Goal: Task Accomplishment & Management: Complete application form

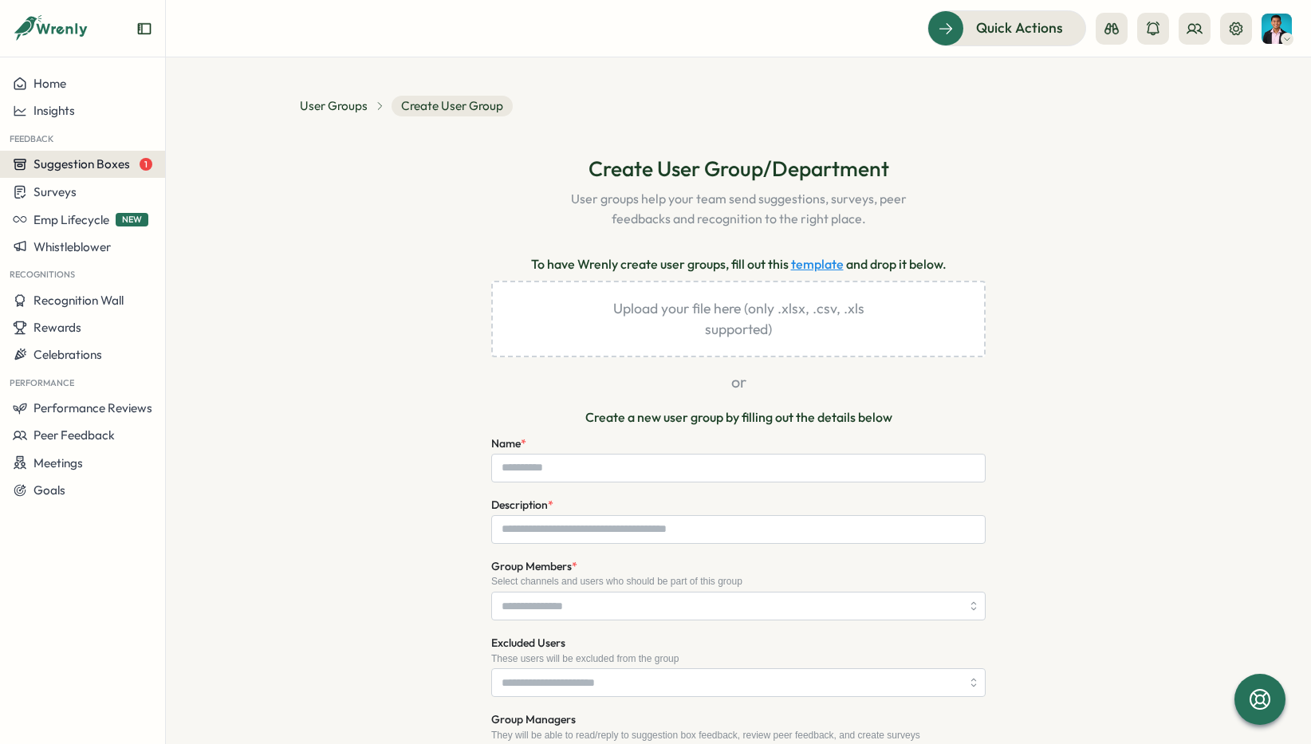
click at [115, 158] on span "Suggestion Boxes" at bounding box center [81, 163] width 96 height 15
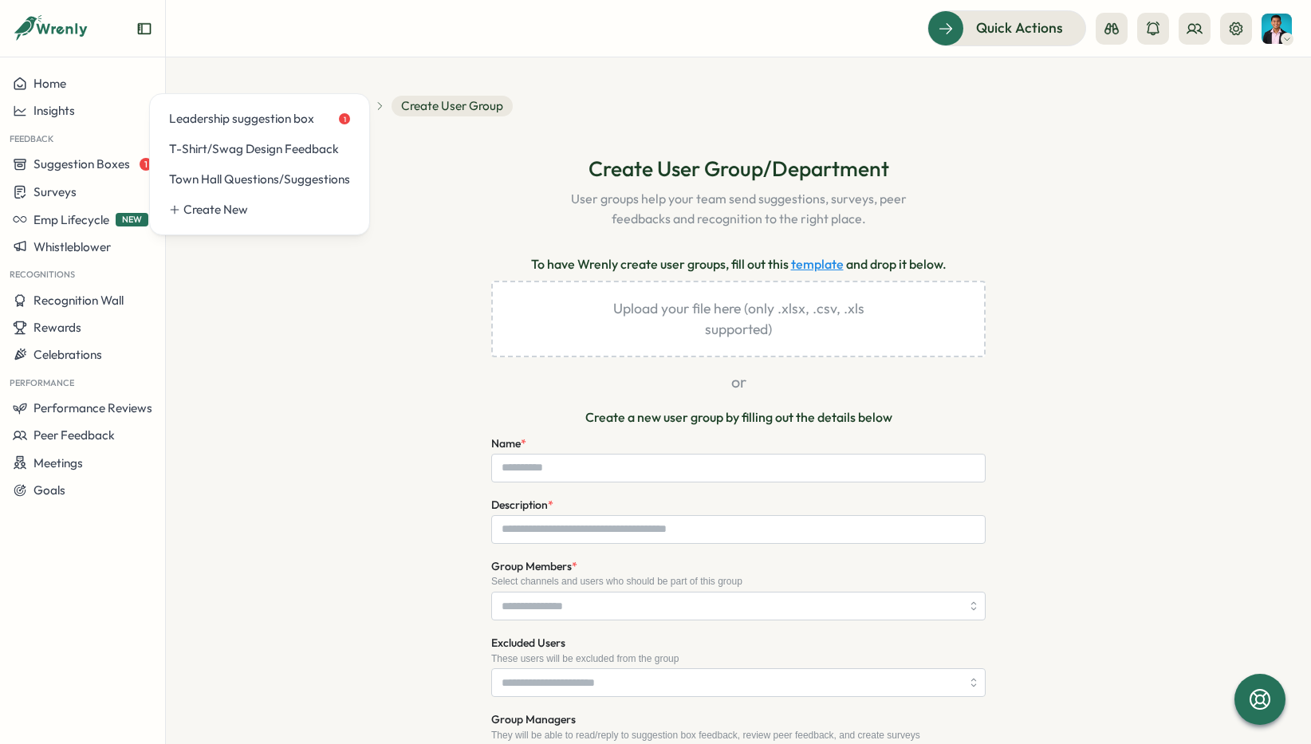
click at [415, 203] on div "**********" at bounding box center [738, 642] width 877 height 974
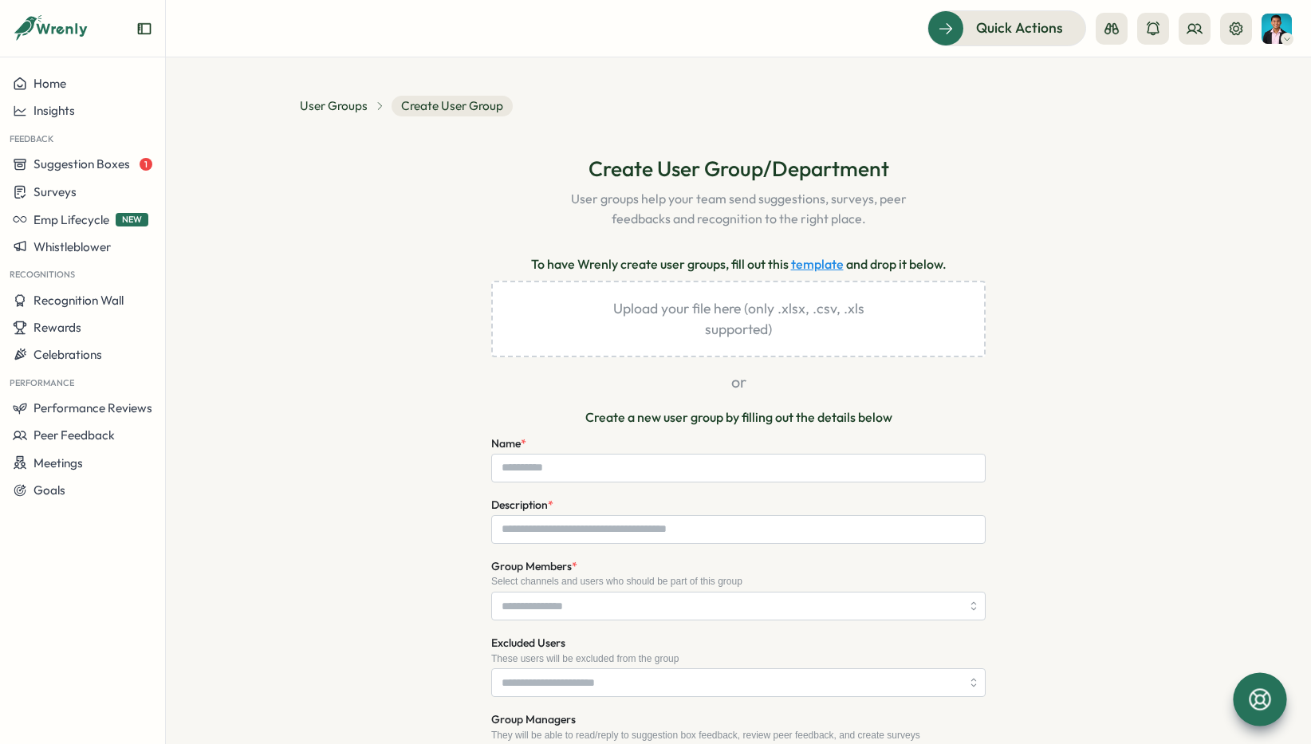
click at [1257, 704] on icon at bounding box center [1259, 699] width 27 height 27
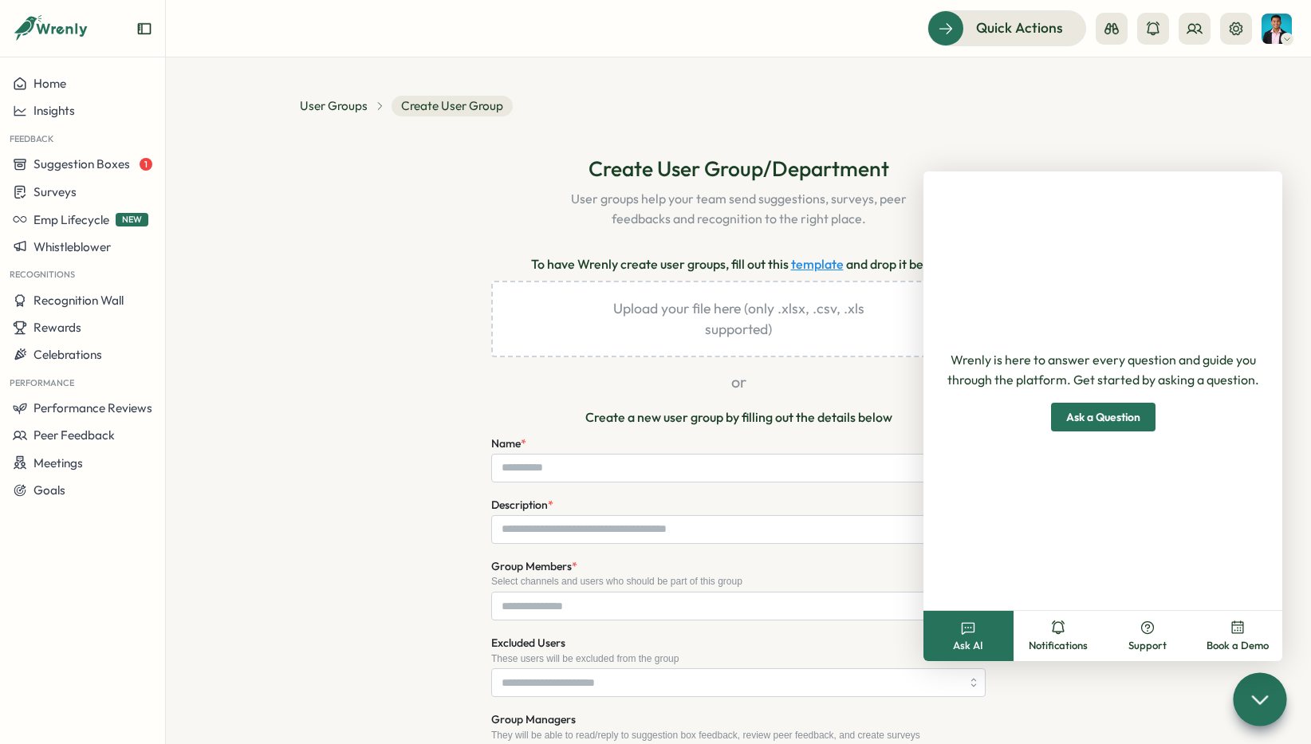
click at [387, 233] on div "**********" at bounding box center [738, 642] width 877 height 974
click at [1083, 124] on div "**********" at bounding box center [738, 612] width 877 height 1033
click at [1257, 710] on icon at bounding box center [1259, 698] width 23 height 23
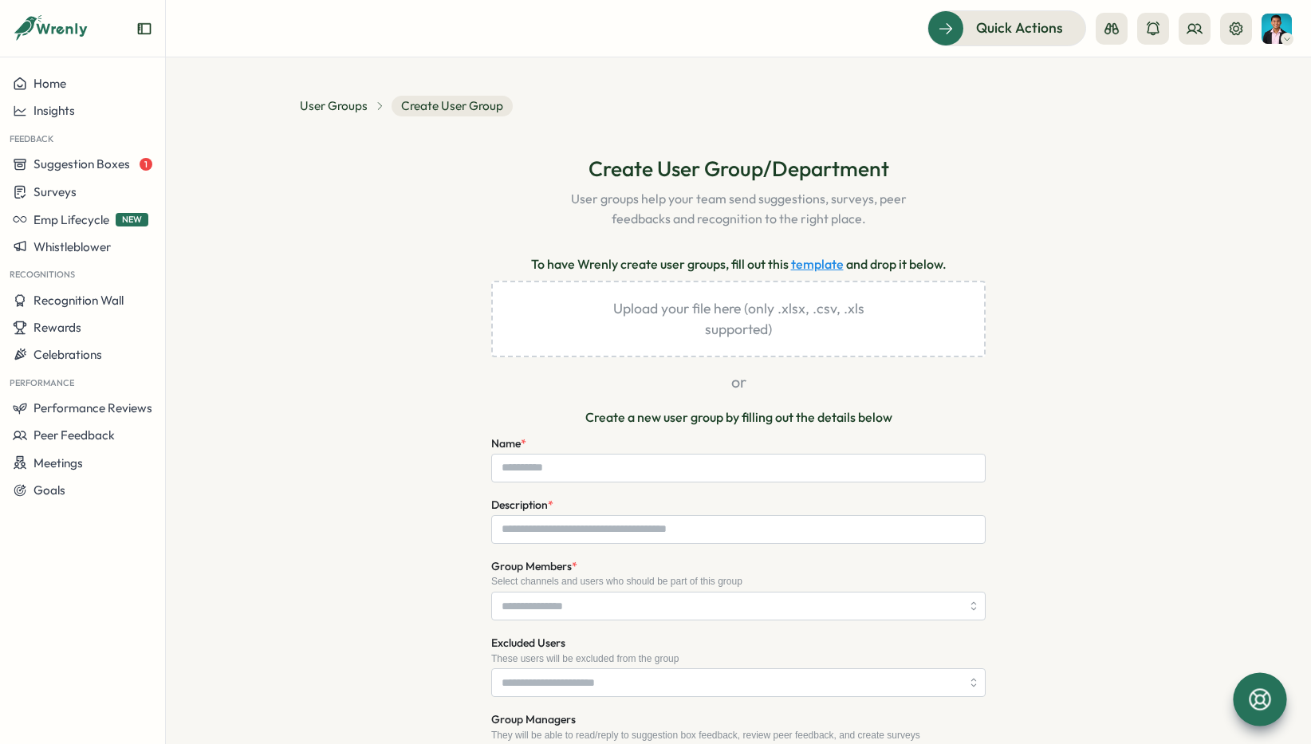
click at [1263, 27] on img at bounding box center [1276, 29] width 30 height 30
click at [1236, 28] on icon at bounding box center [1236, 29] width 16 height 16
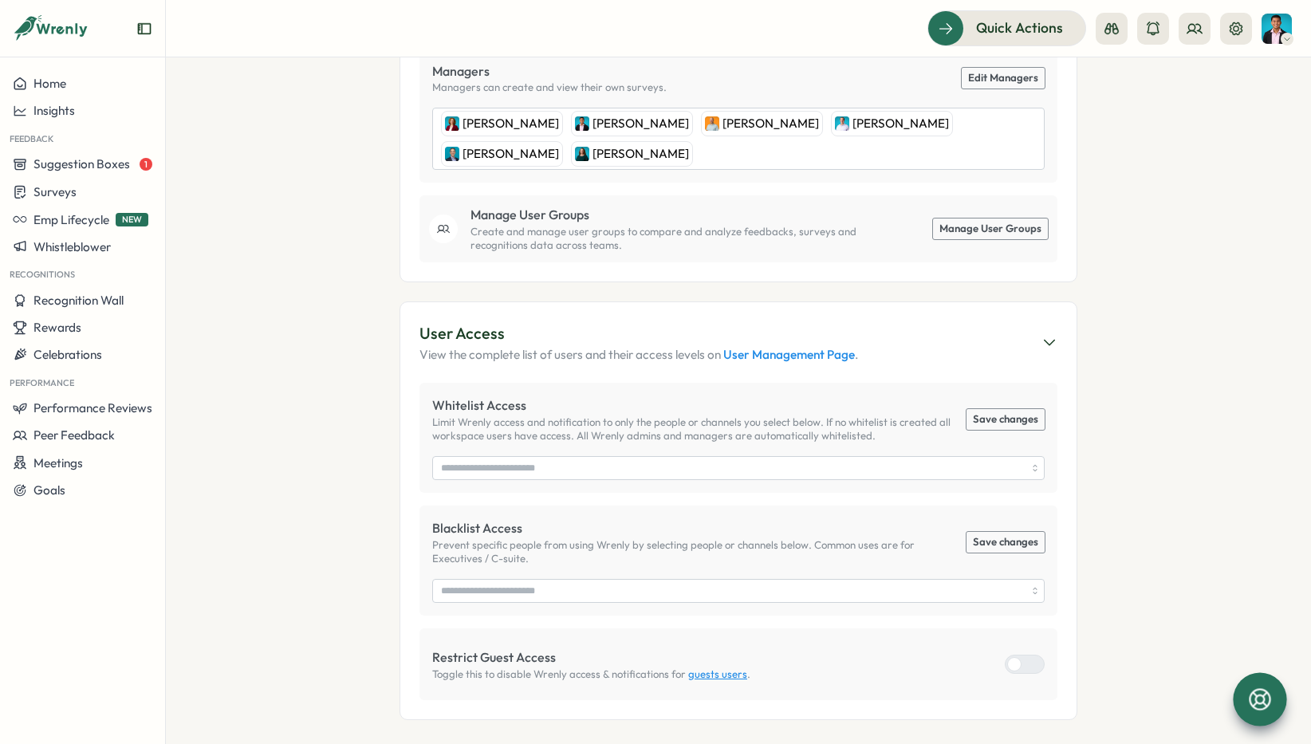
scroll to position [497, 0]
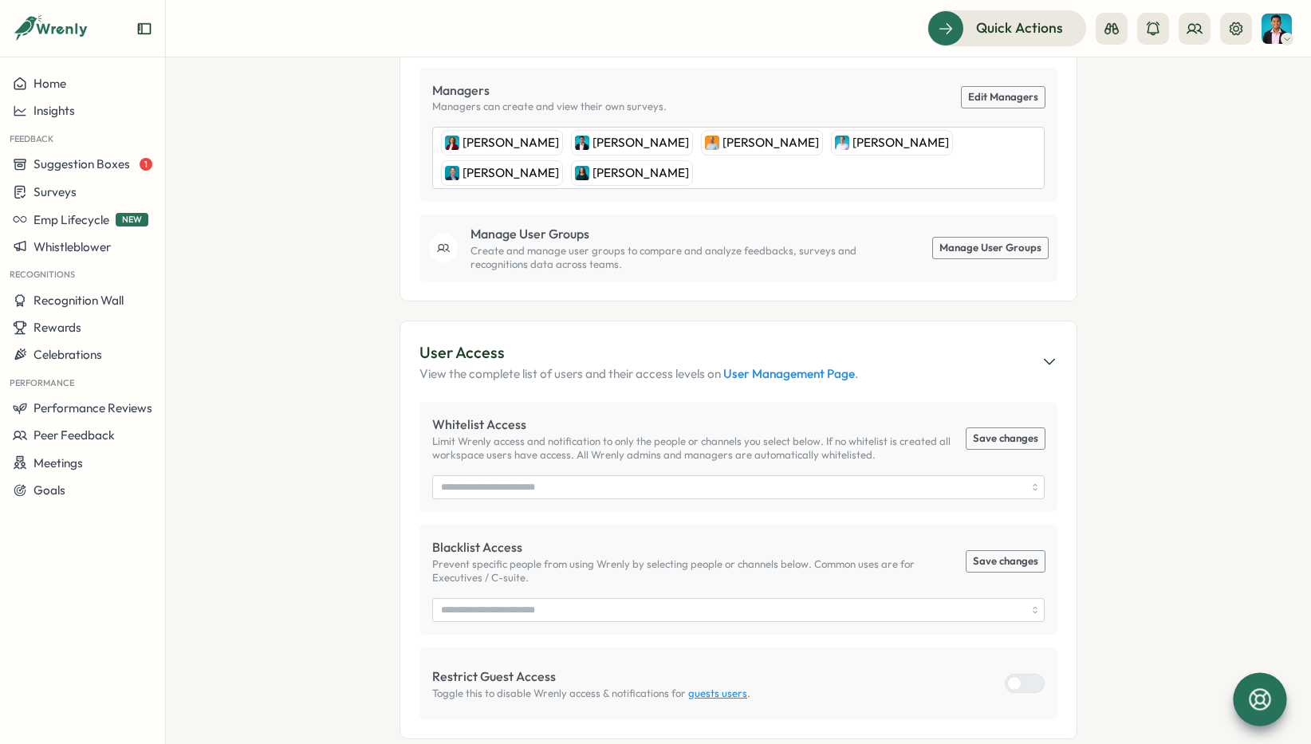
click at [982, 238] on link "Manage User Groups" at bounding box center [990, 248] width 115 height 21
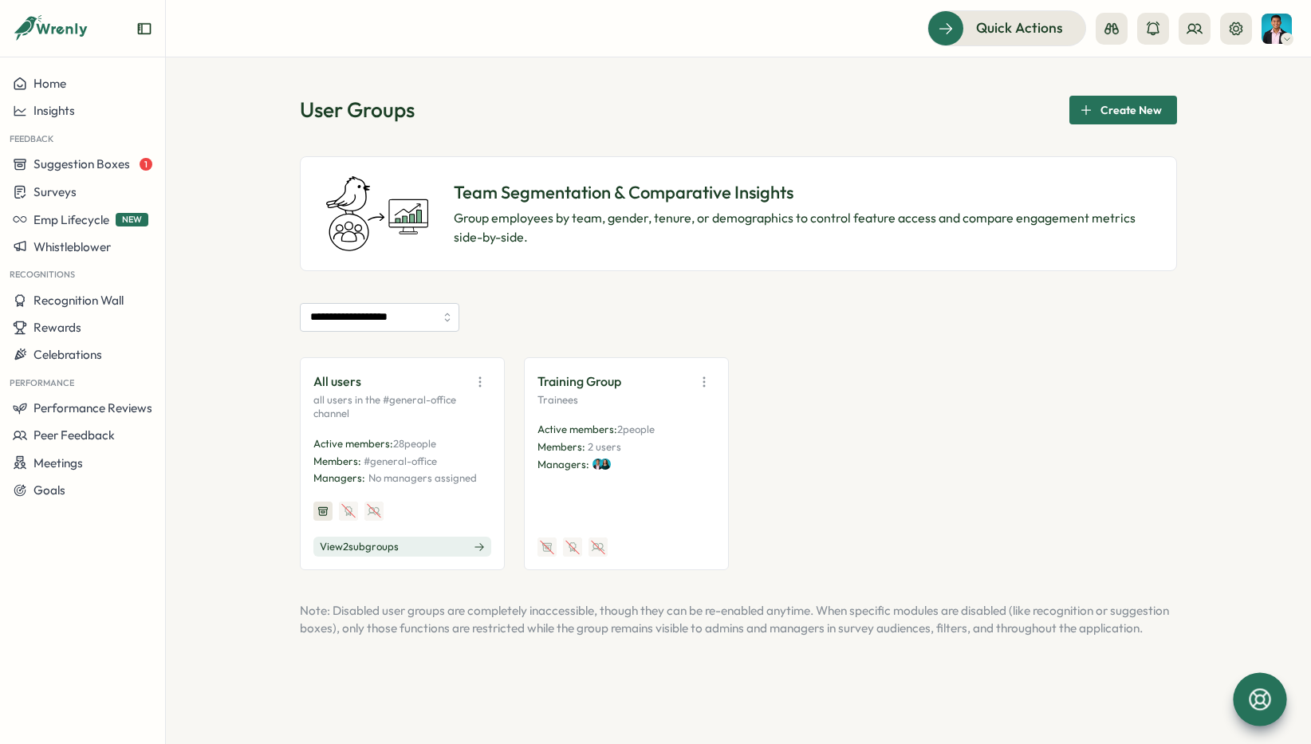
click at [455, 542] on button "View 2 sub groups" at bounding box center [402, 547] width 178 height 21
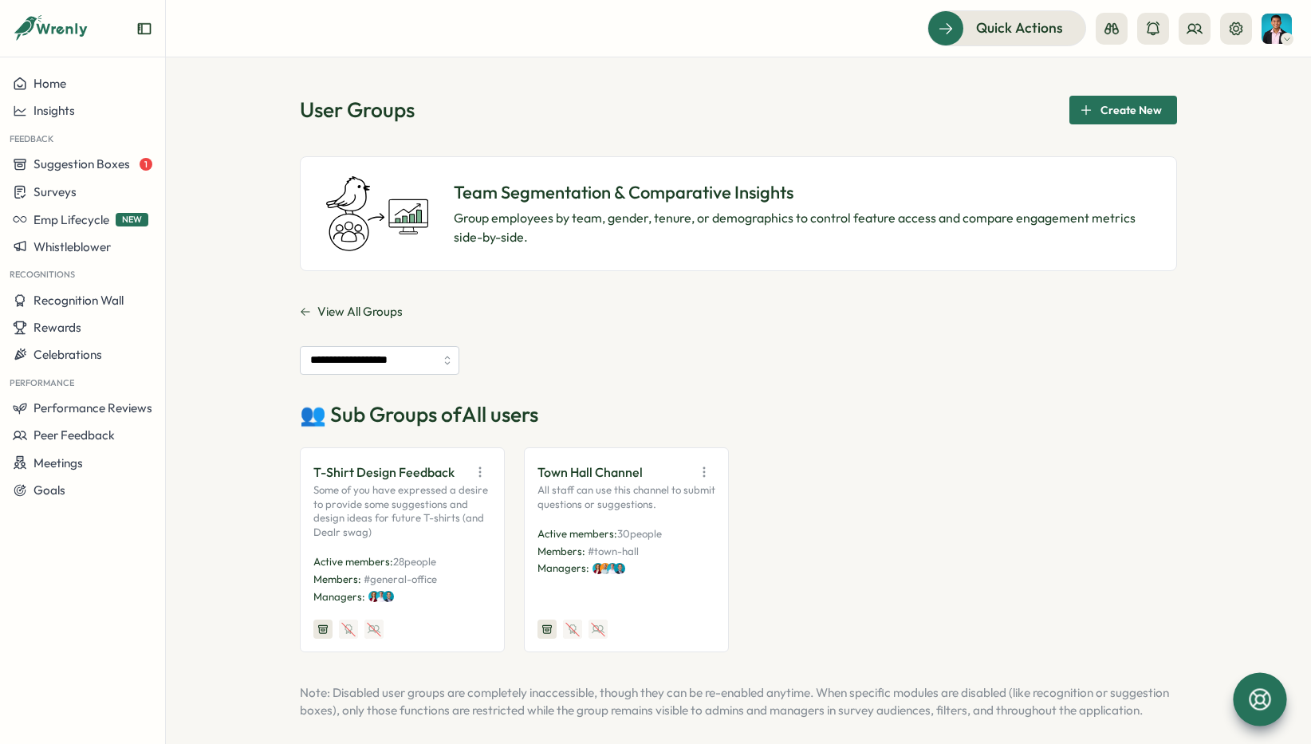
scroll to position [31, 0]
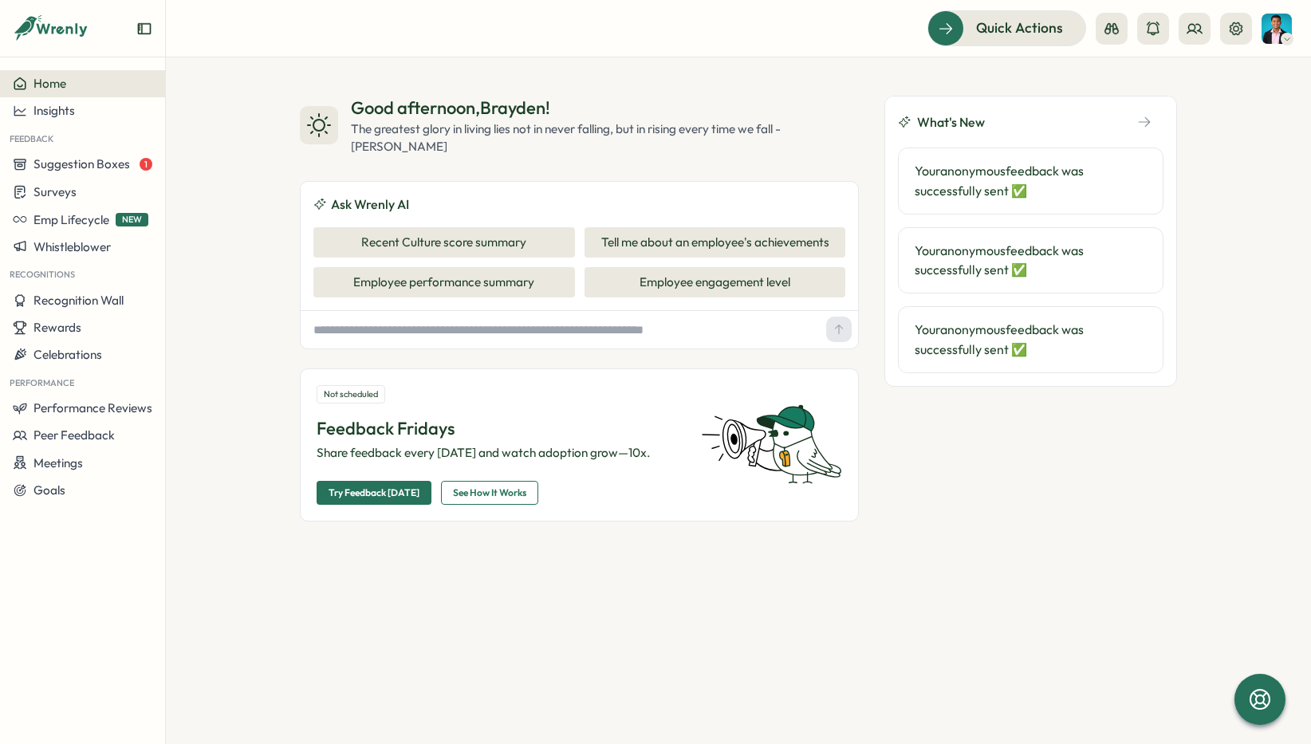
click at [256, 277] on div "Good afternoon , [PERSON_NAME] ! The greatest glory in living lies not in never…" at bounding box center [738, 400] width 1145 height 686
click at [116, 168] on span "Suggestion Boxes" at bounding box center [81, 163] width 96 height 15
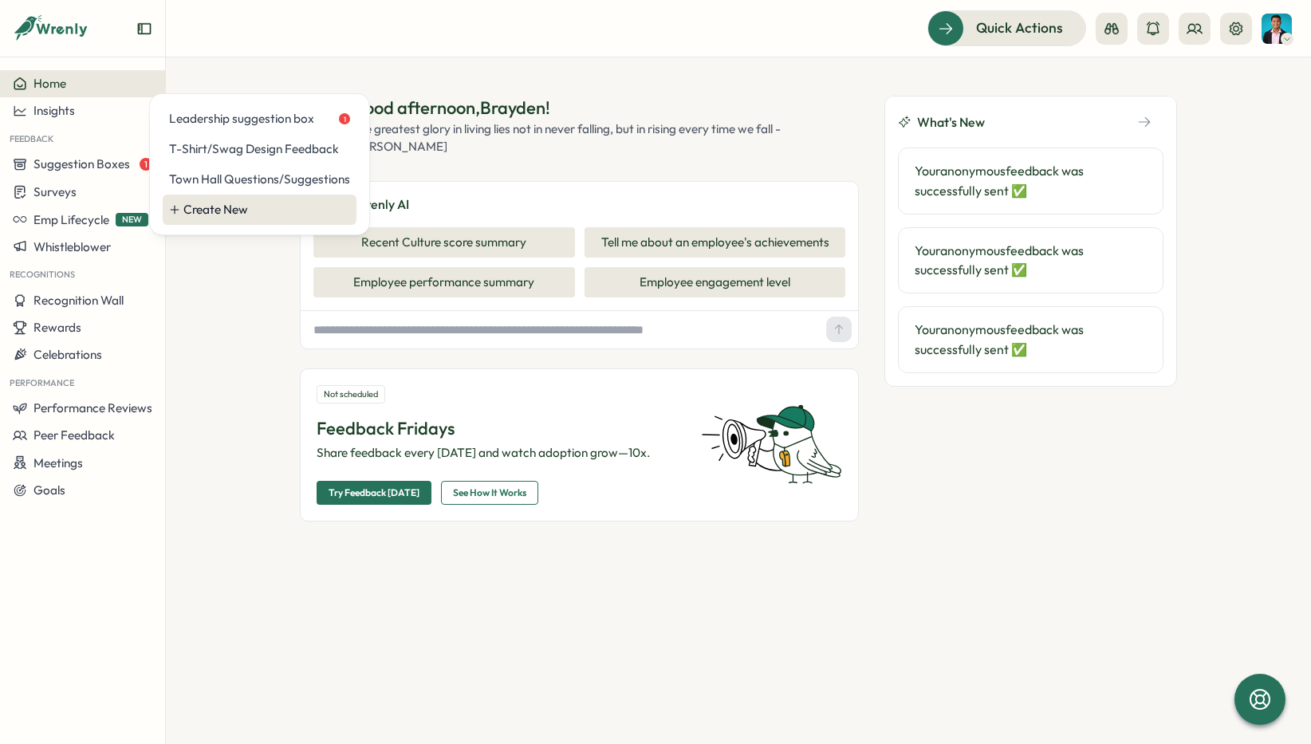
click at [280, 208] on div "Create New" at bounding box center [266, 210] width 167 height 18
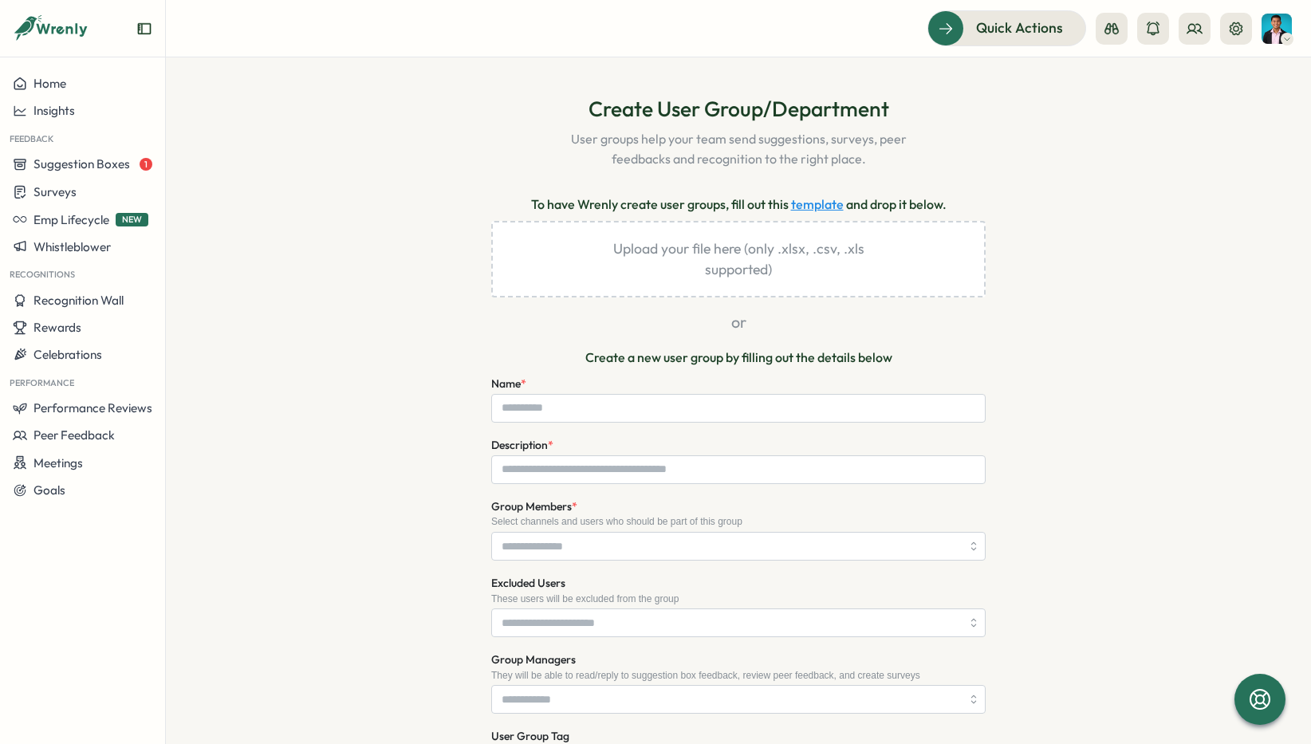
scroll to position [77, 0]
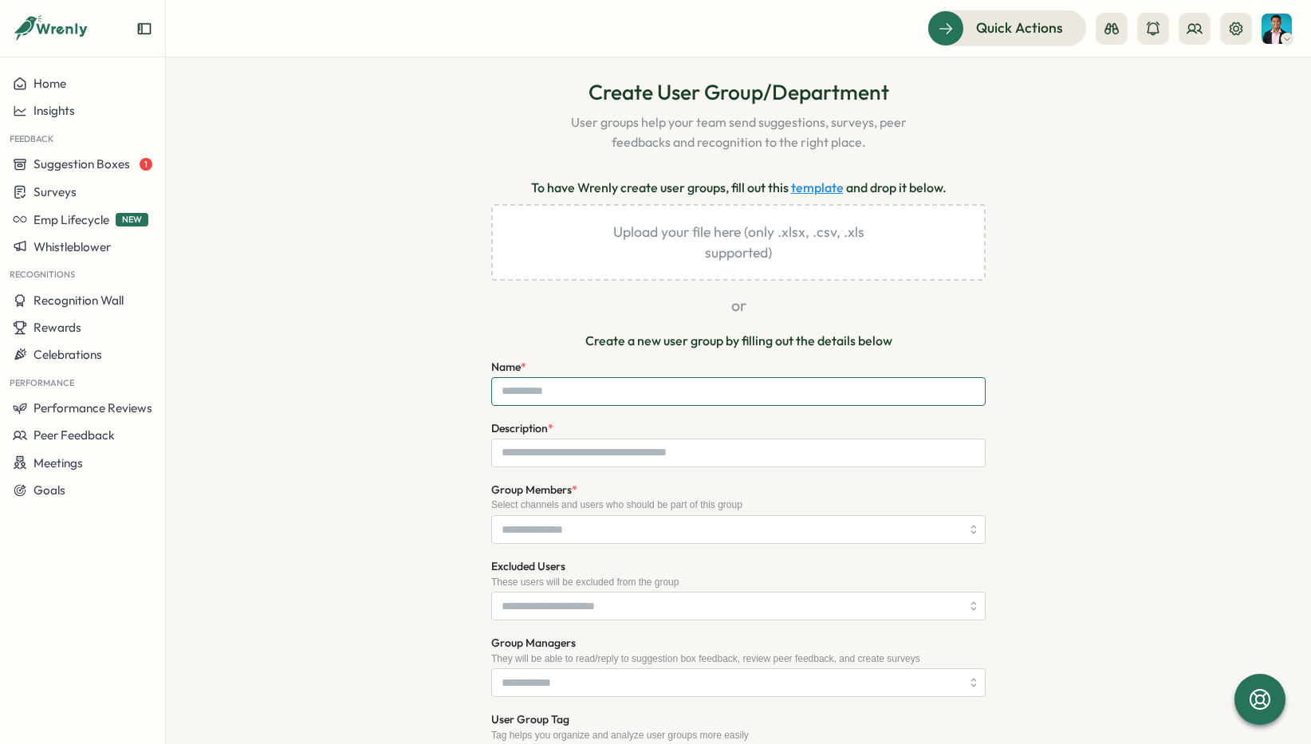
click at [572, 393] on input "Name *" at bounding box center [738, 391] width 494 height 29
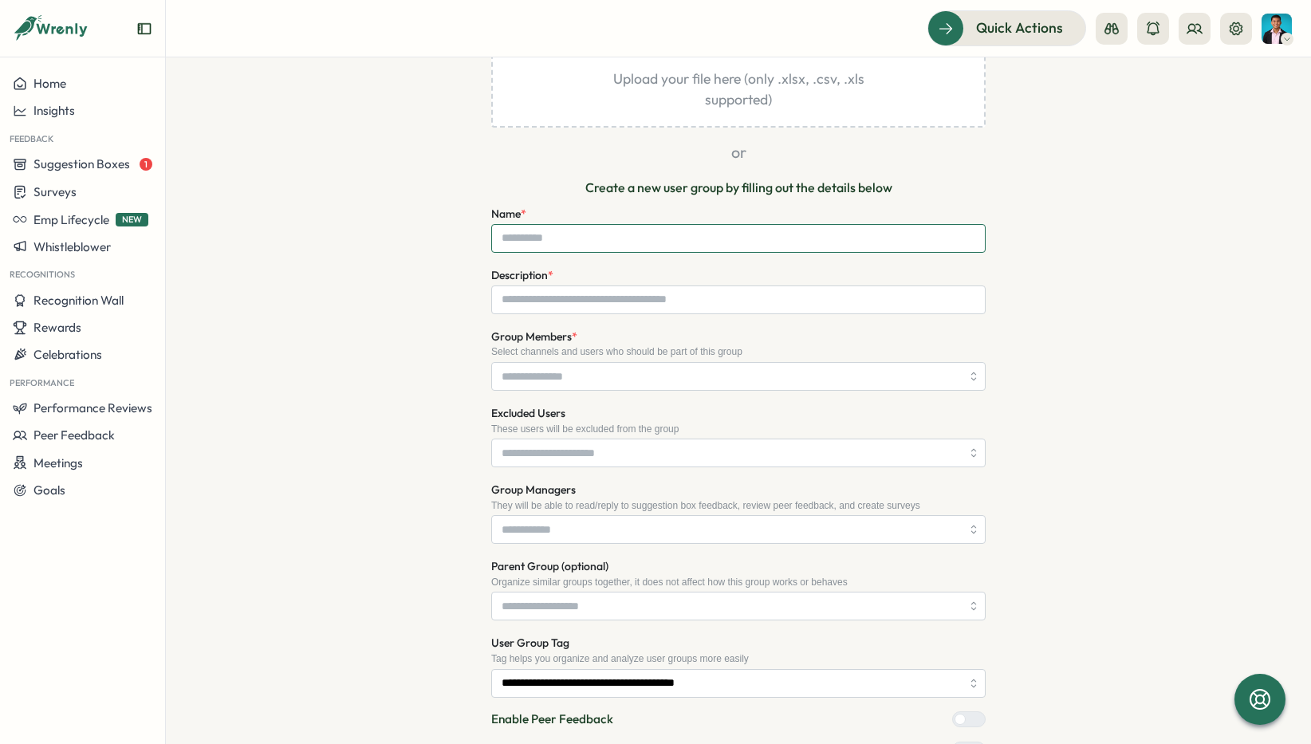
scroll to position [241, 0]
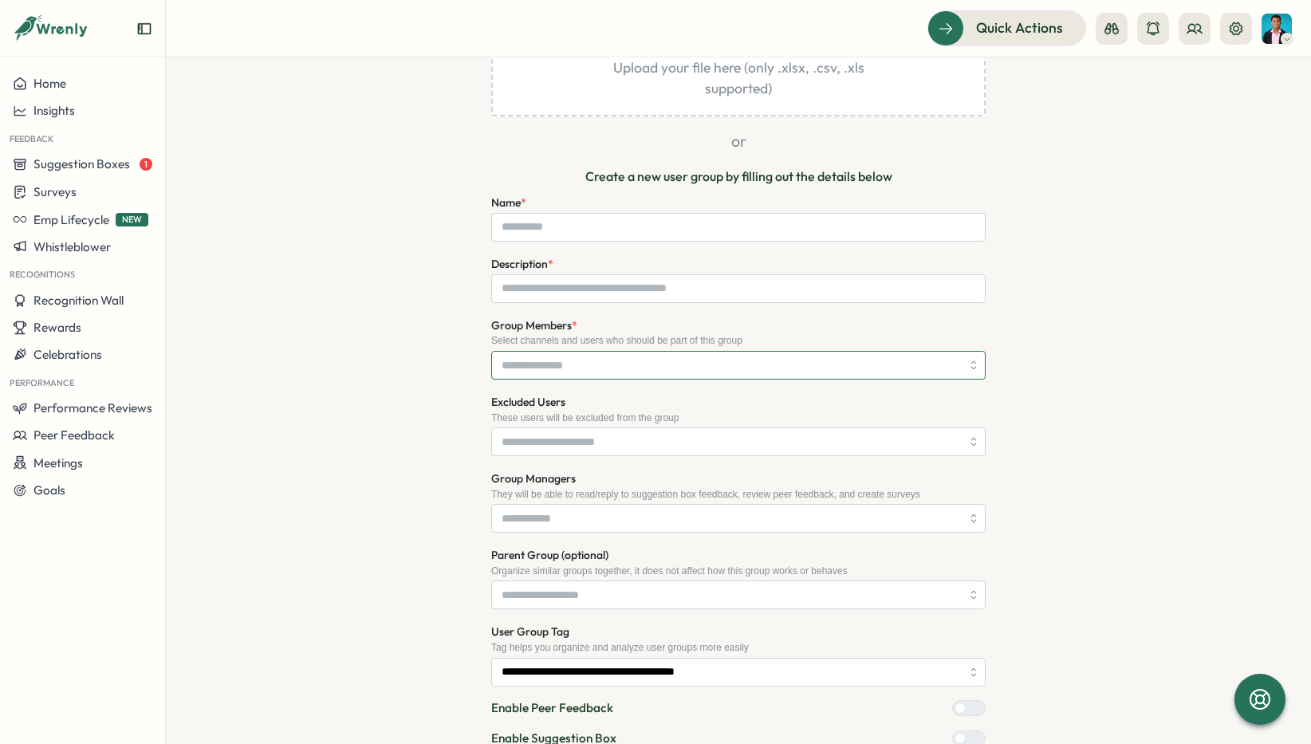
click at [649, 363] on input "Group Members *" at bounding box center [730, 365] width 459 height 27
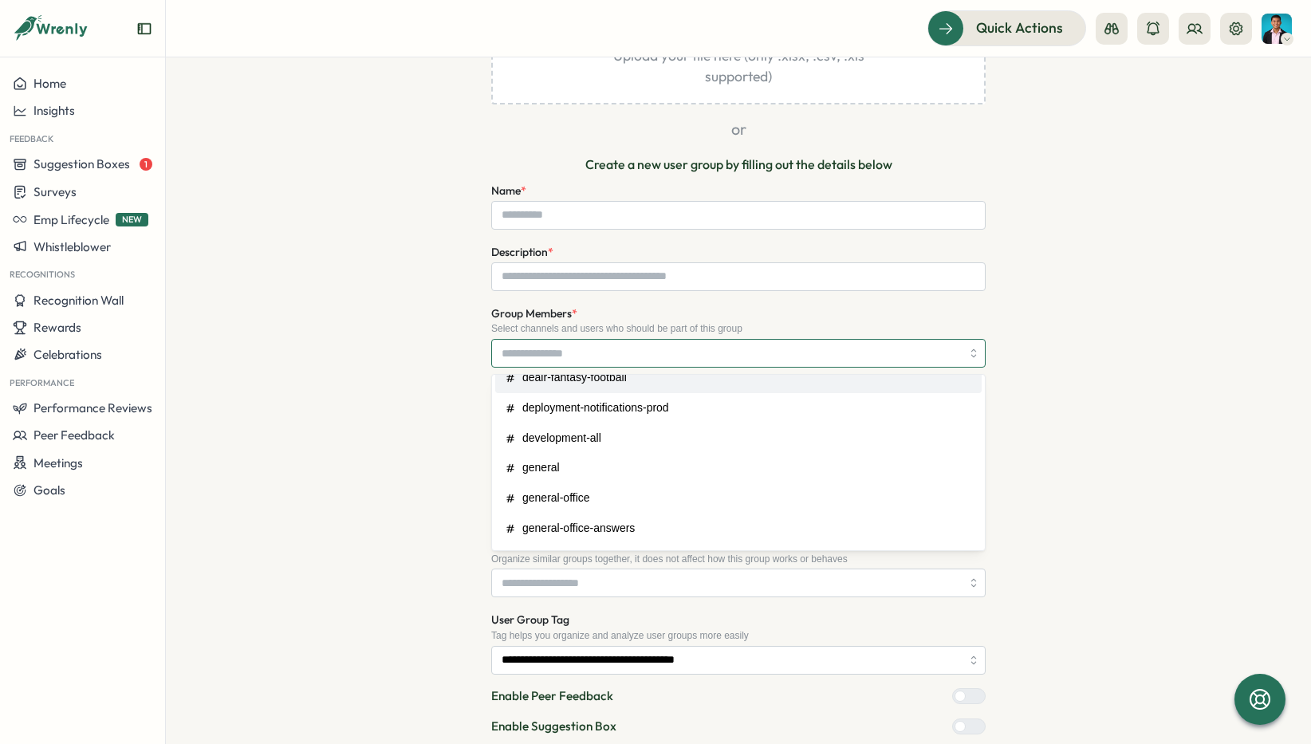
scroll to position [255, 0]
type input "*"
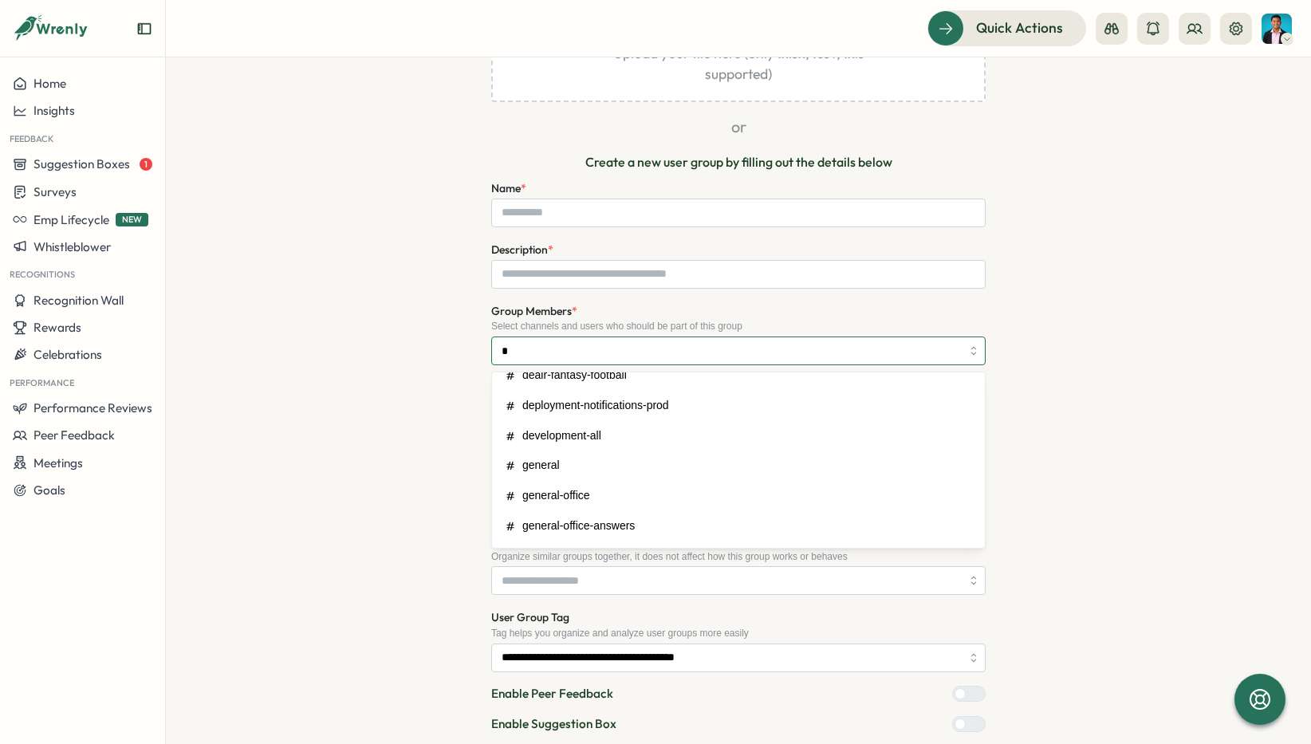
scroll to position [0, 0]
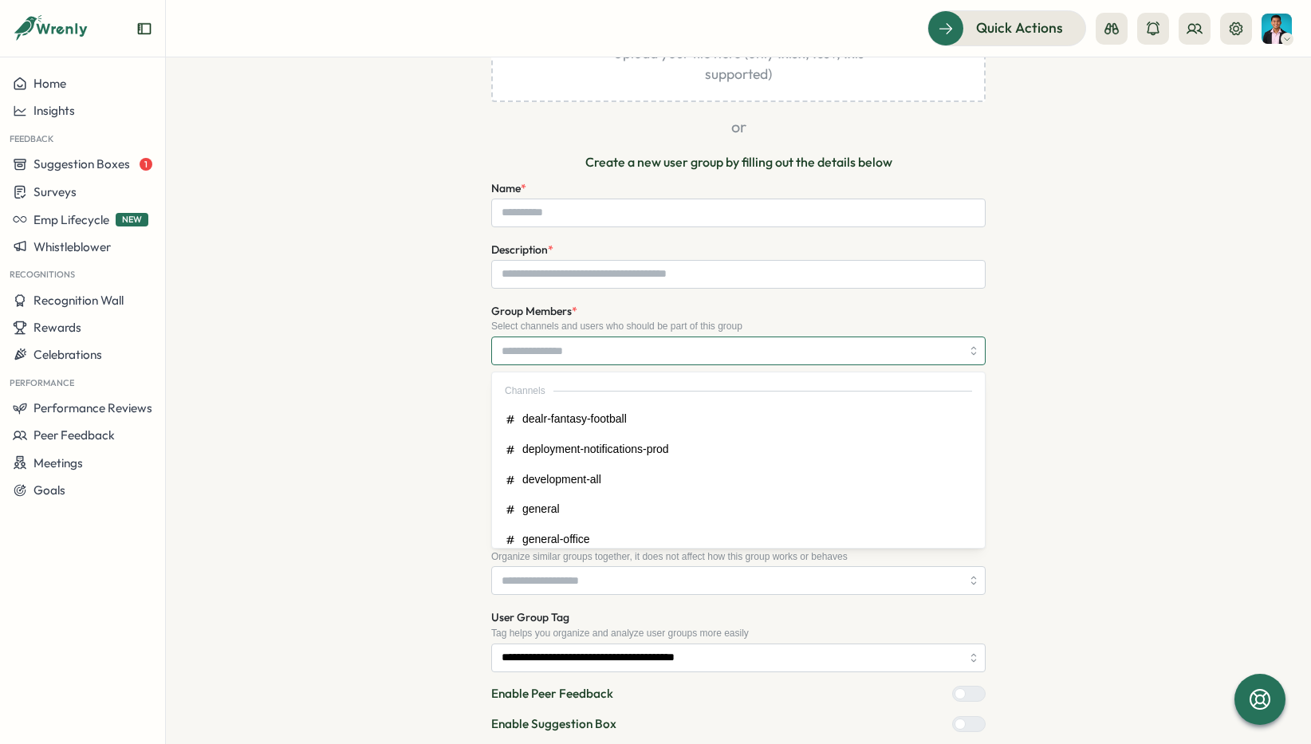
type input "*"
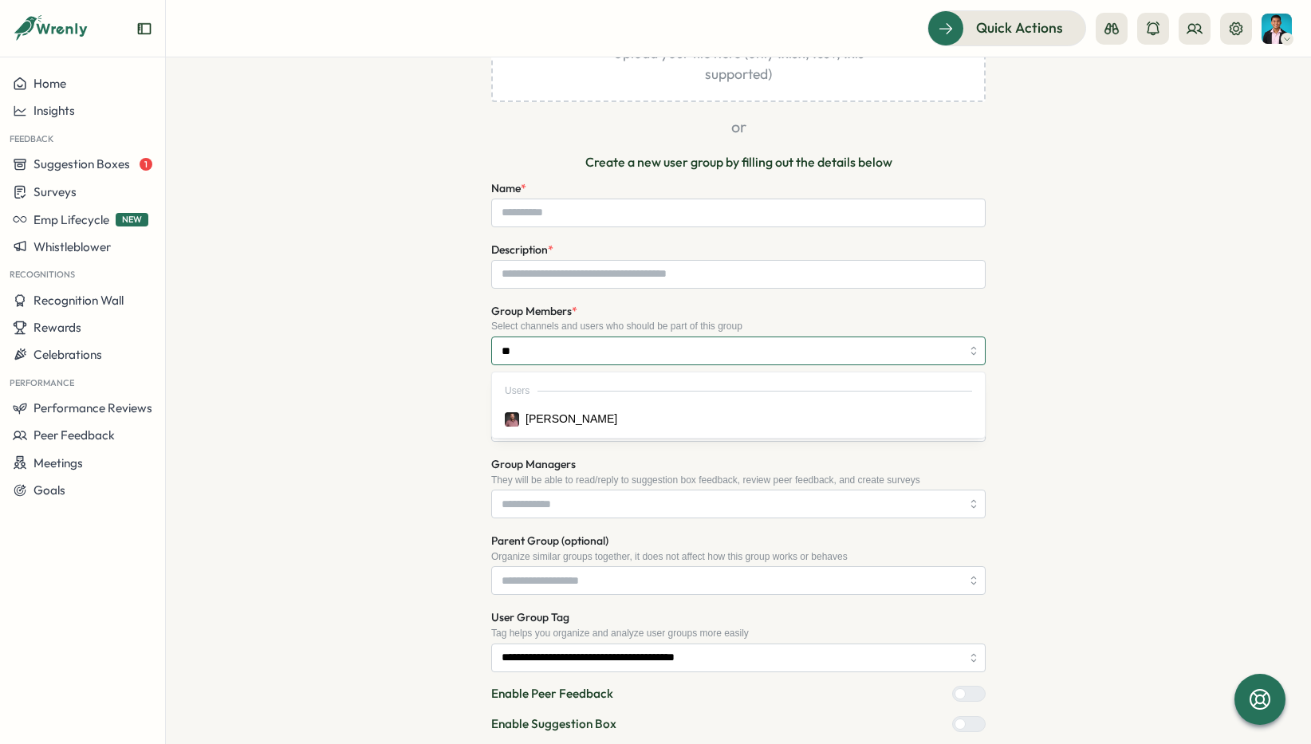
type input "***"
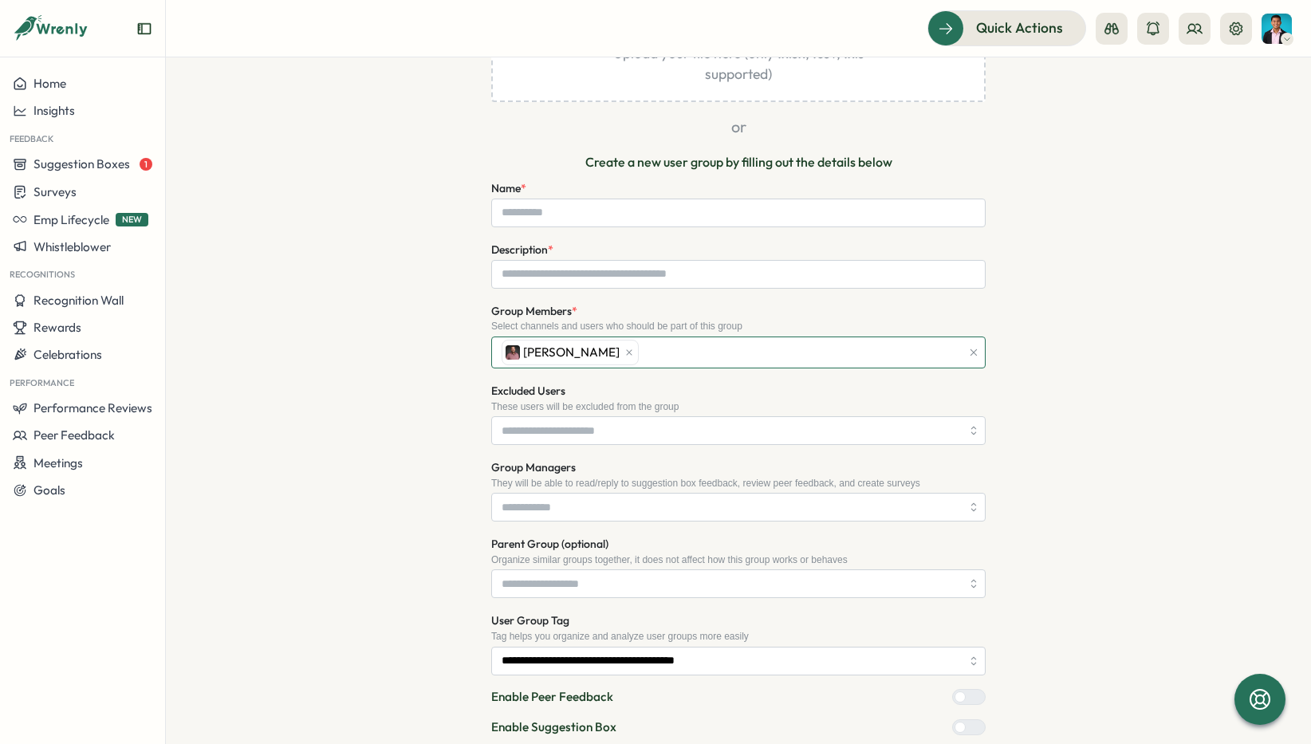
click at [658, 360] on div "[PERSON_NAME]" at bounding box center [728, 352] width 463 height 30
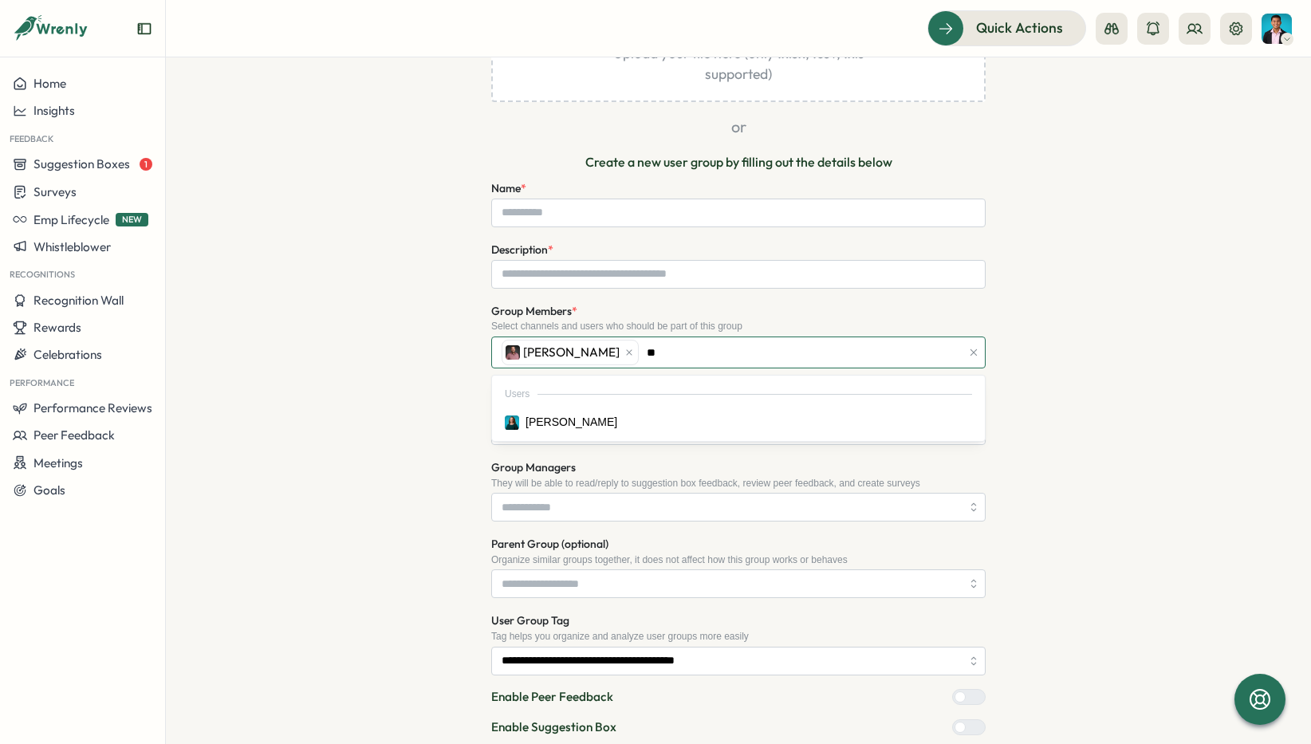
type input "***"
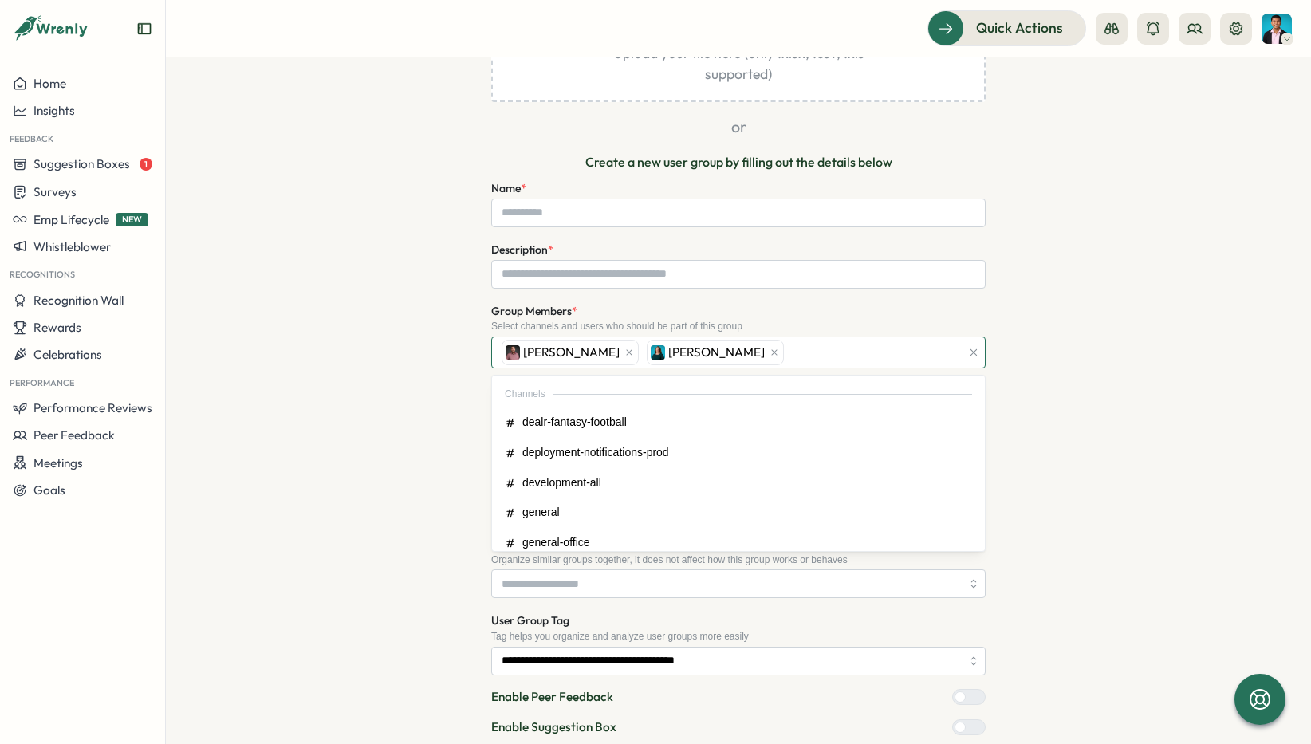
click at [791, 351] on div "[PERSON_NAME] [PERSON_NAME]" at bounding box center [728, 352] width 463 height 30
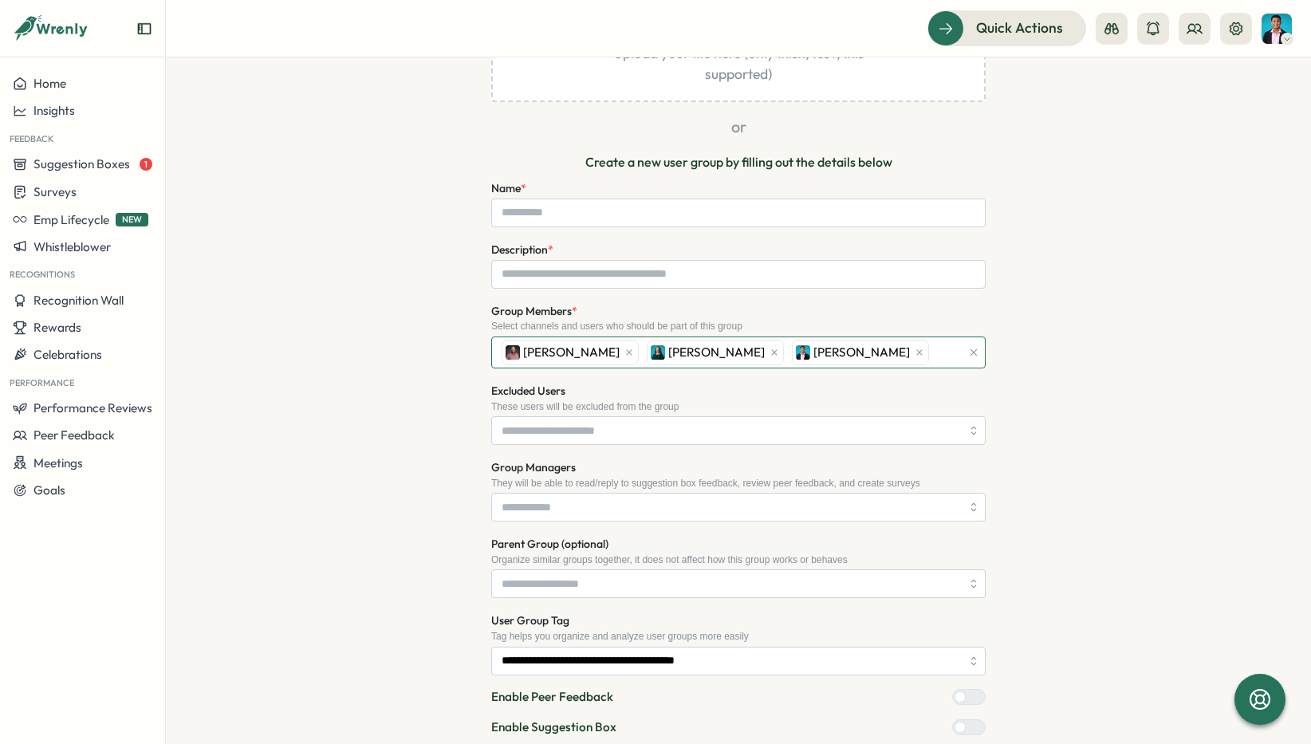
click at [926, 353] on div "[PERSON_NAME] [PERSON_NAME] [PERSON_NAME]" at bounding box center [728, 352] width 463 height 30
click at [1022, 364] on div "**********" at bounding box center [738, 388] width 877 height 977
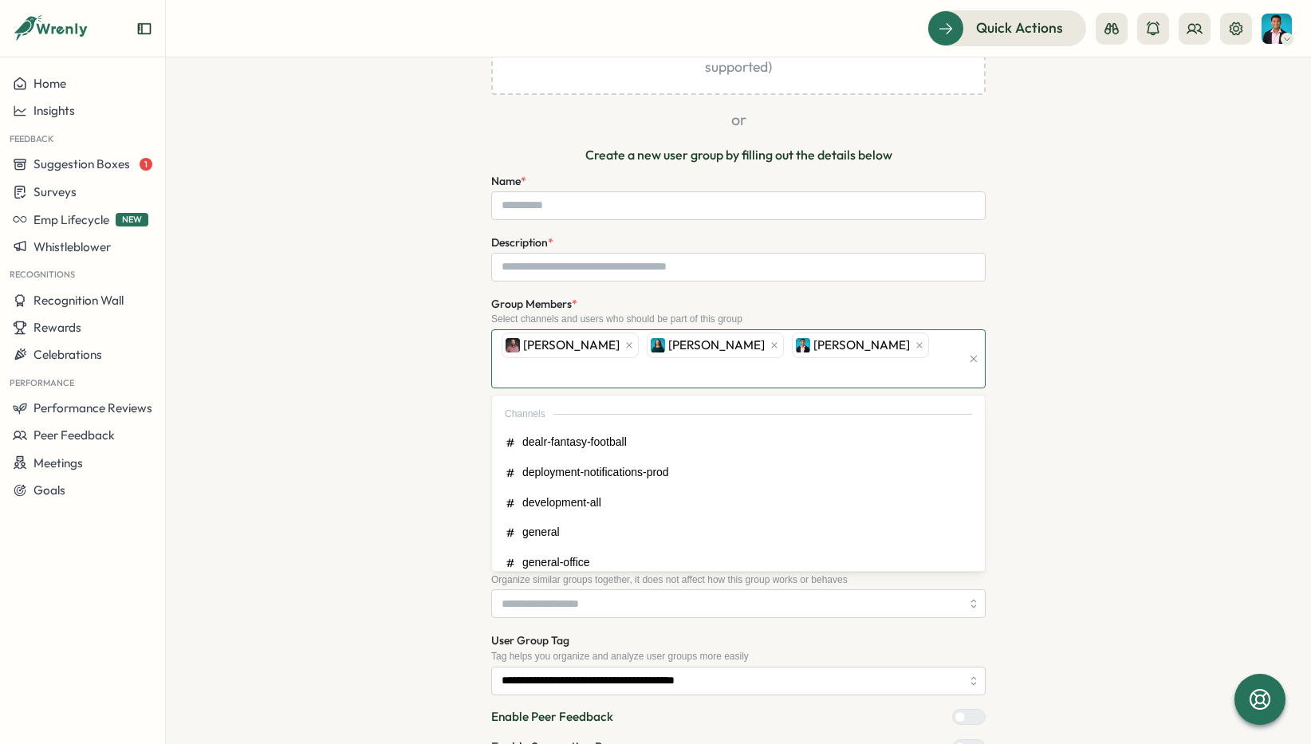
click at [935, 337] on div "[PERSON_NAME] [PERSON_NAME] [PERSON_NAME]" at bounding box center [728, 358] width 463 height 57
type input "*"
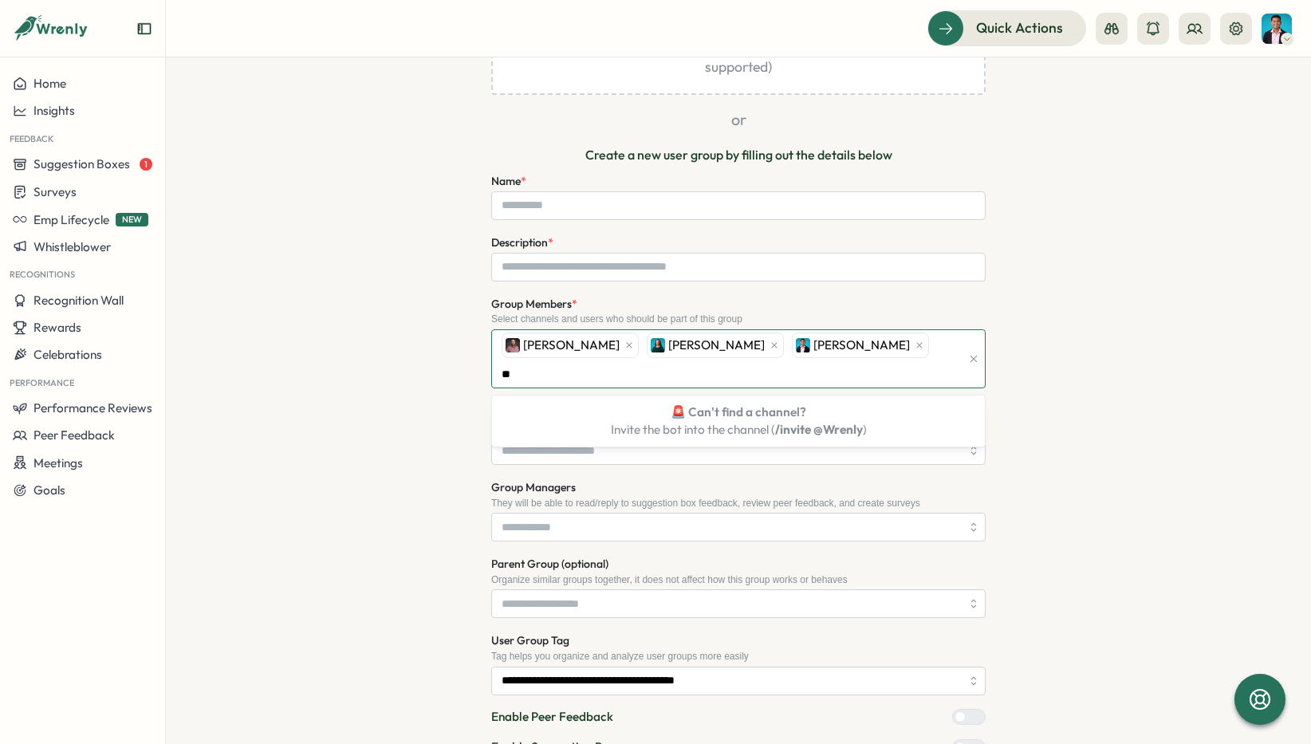
type input "*"
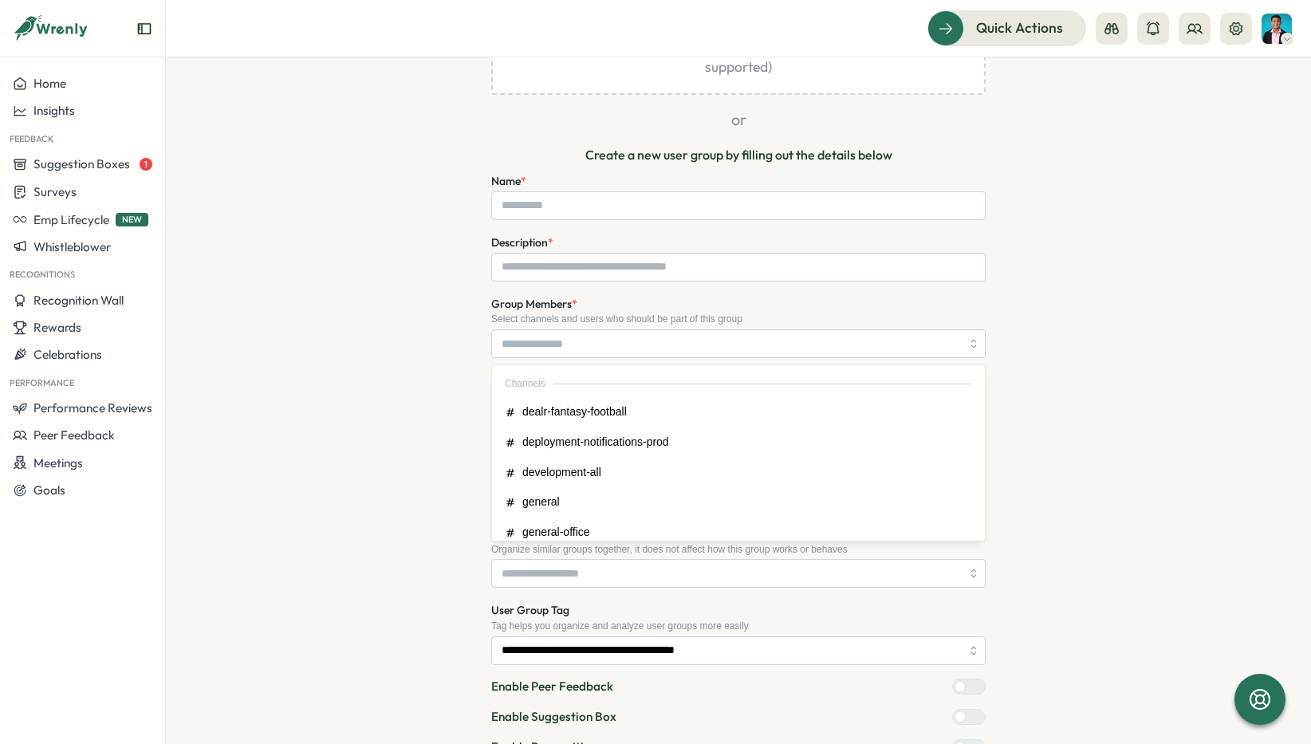
click at [1139, 296] on div "Create User Group/Department User groups help your team send suggestions, surve…" at bounding box center [738, 379] width 877 height 974
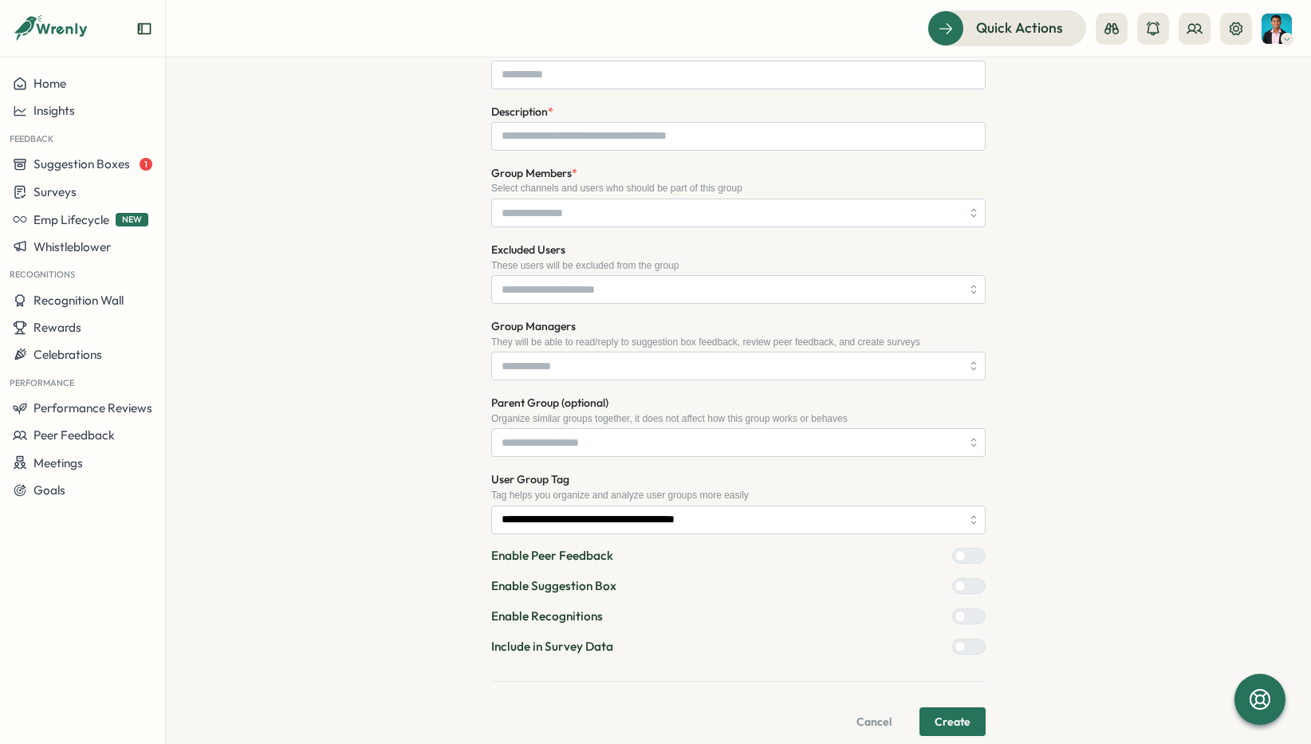
scroll to position [395, 0]
click at [970, 580] on div at bounding box center [974, 584] width 19 height 14
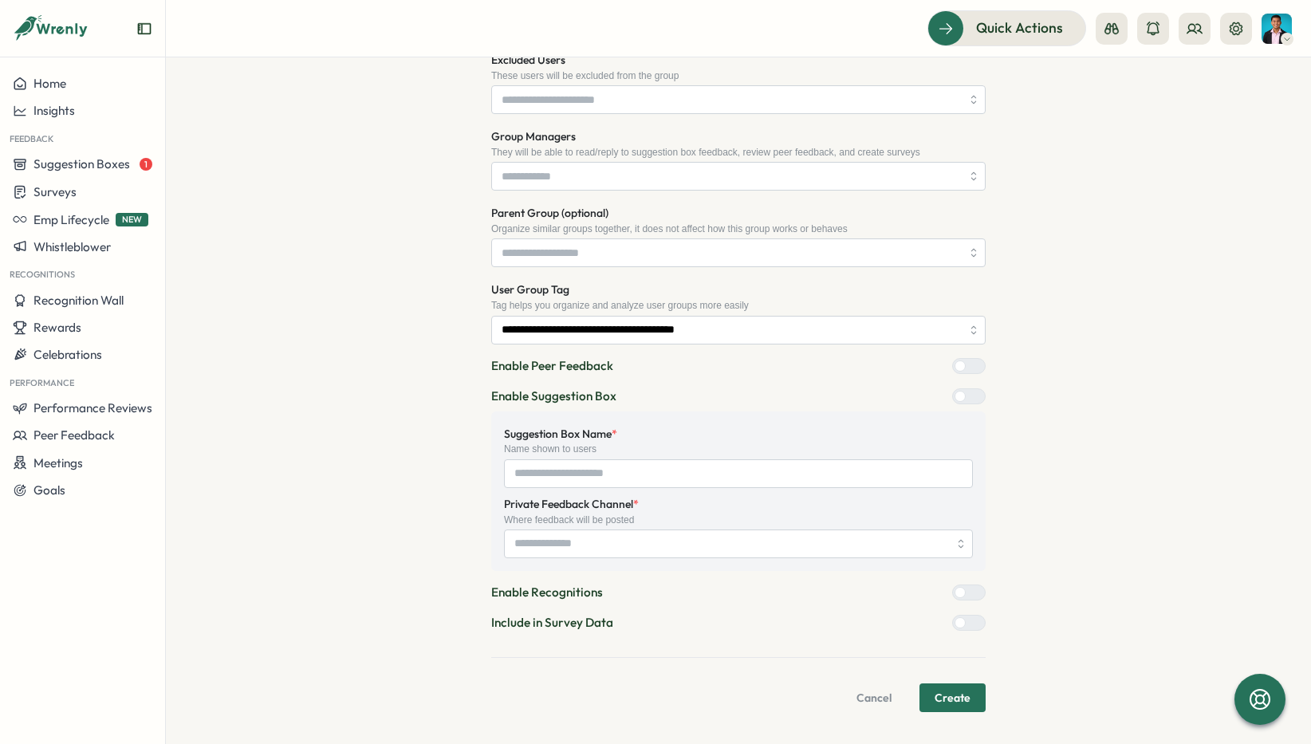
scroll to position [589, 0]
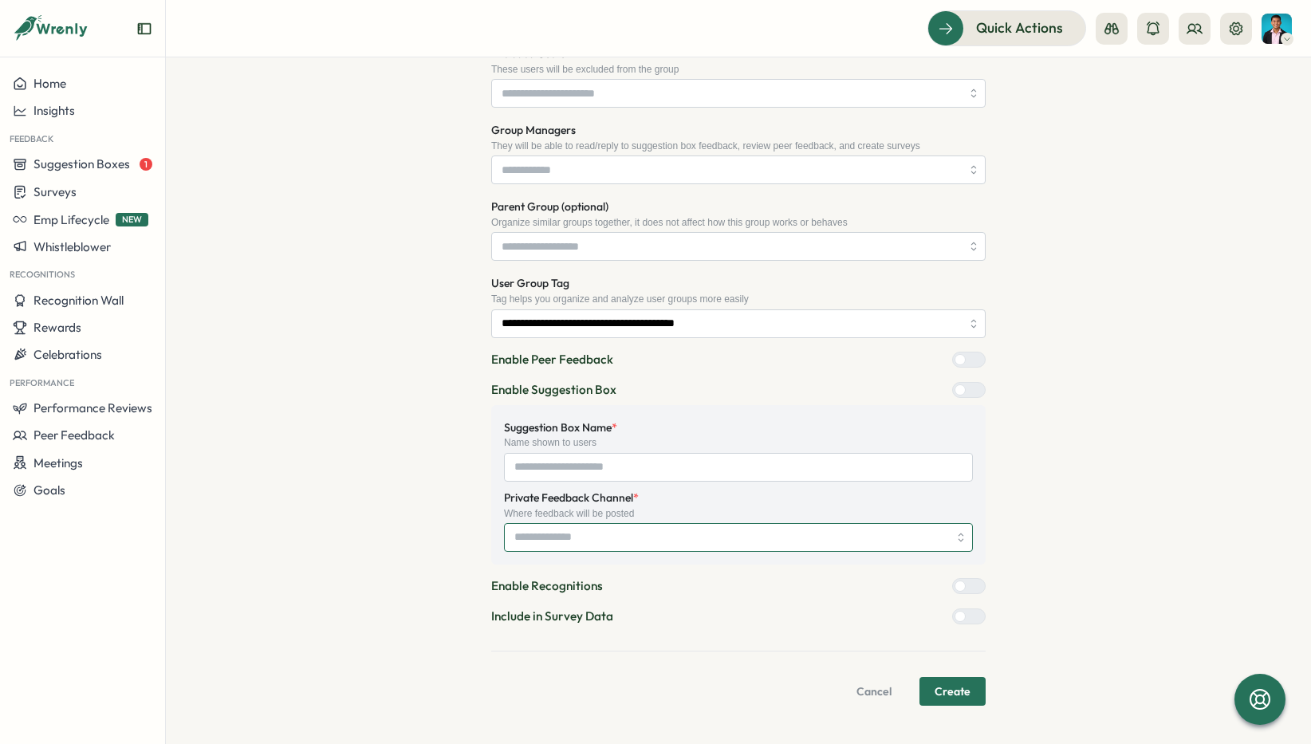
click at [800, 531] on input "Private Feedback Channel *" at bounding box center [738, 537] width 469 height 29
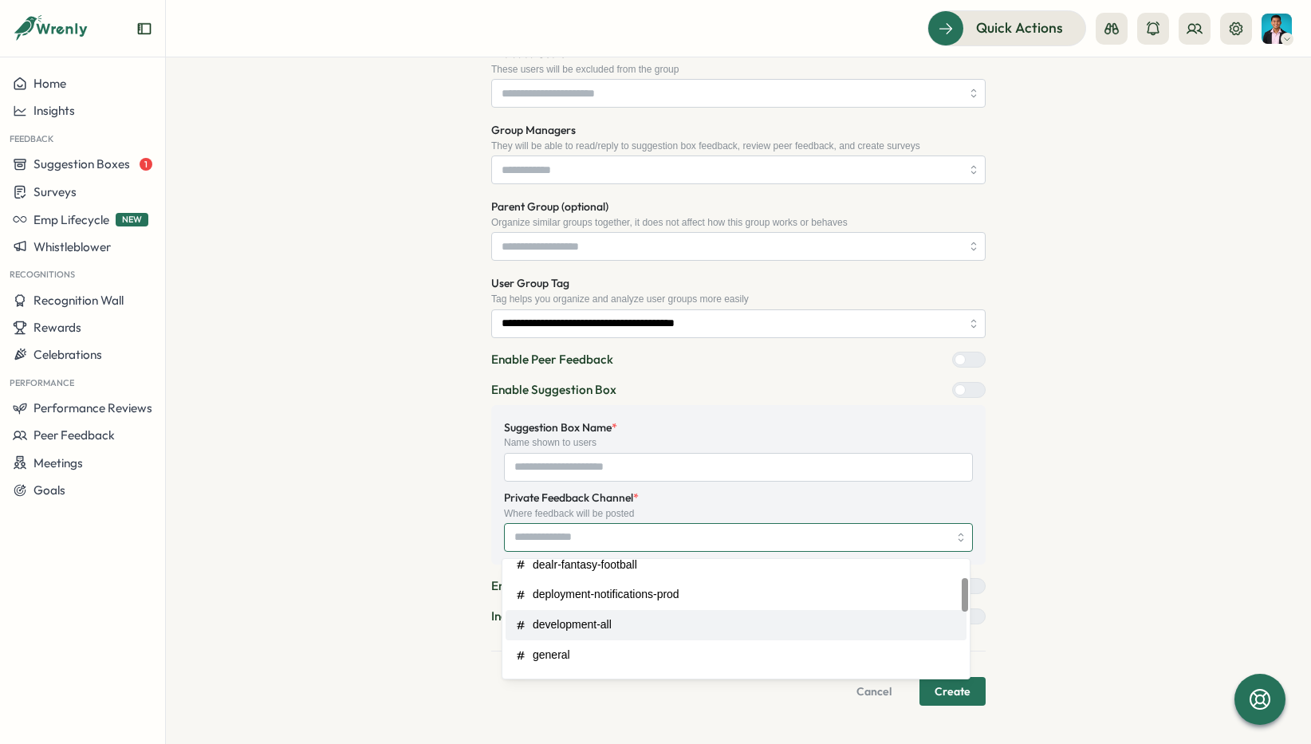
scroll to position [71, 0]
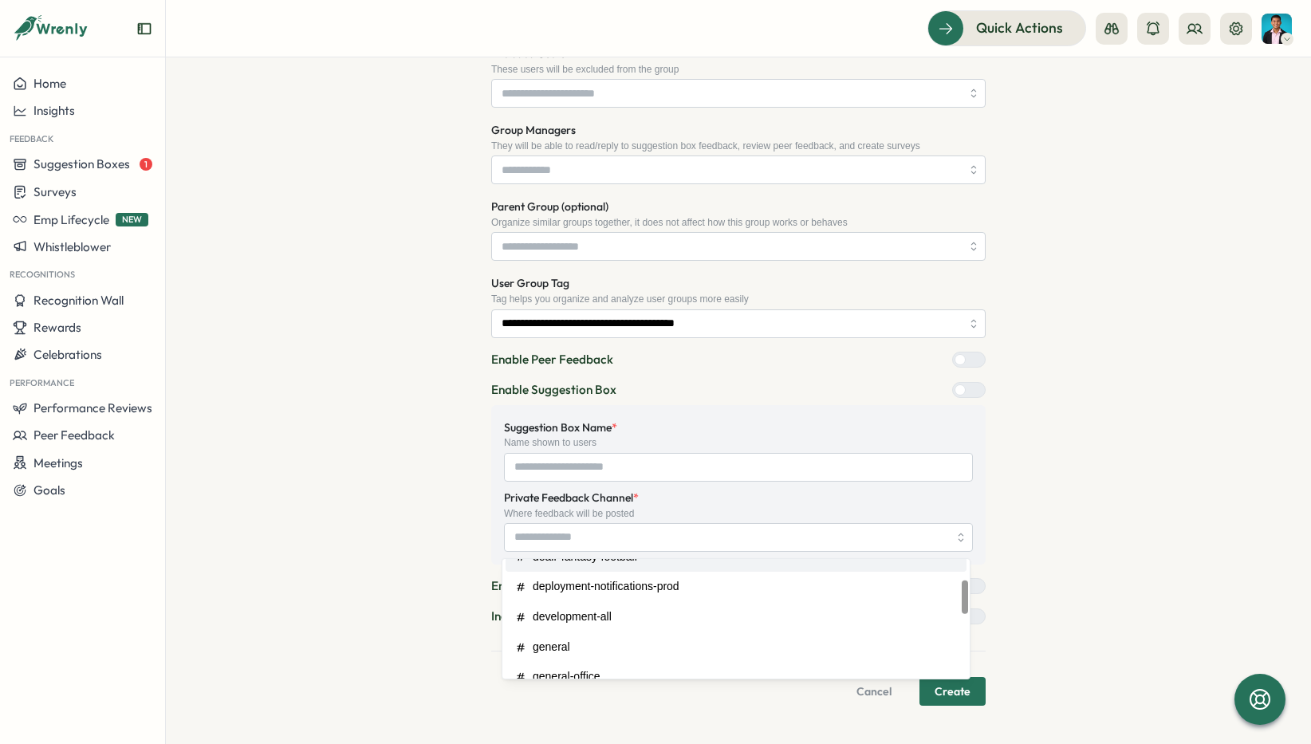
click at [460, 537] on div "**********" at bounding box center [738, 135] width 877 height 1140
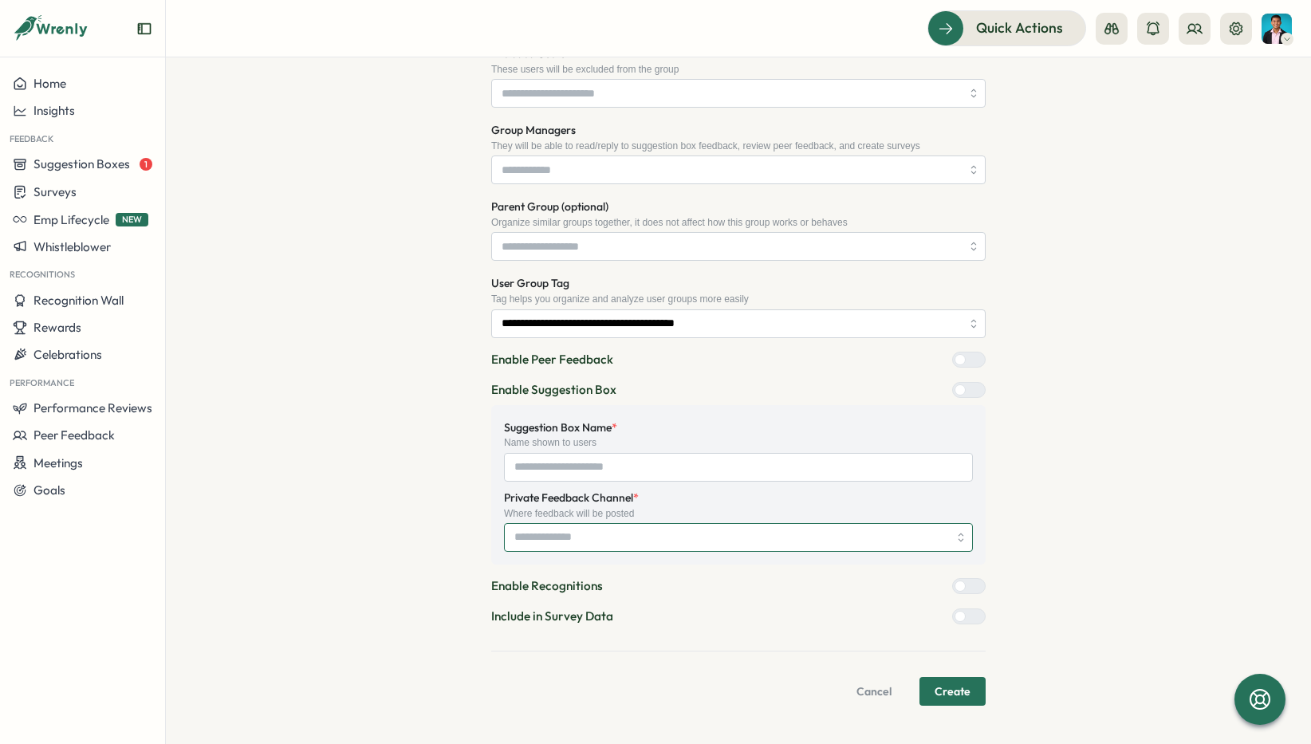
click at [577, 543] on input "Private Feedback Channel *" at bounding box center [738, 537] width 469 height 29
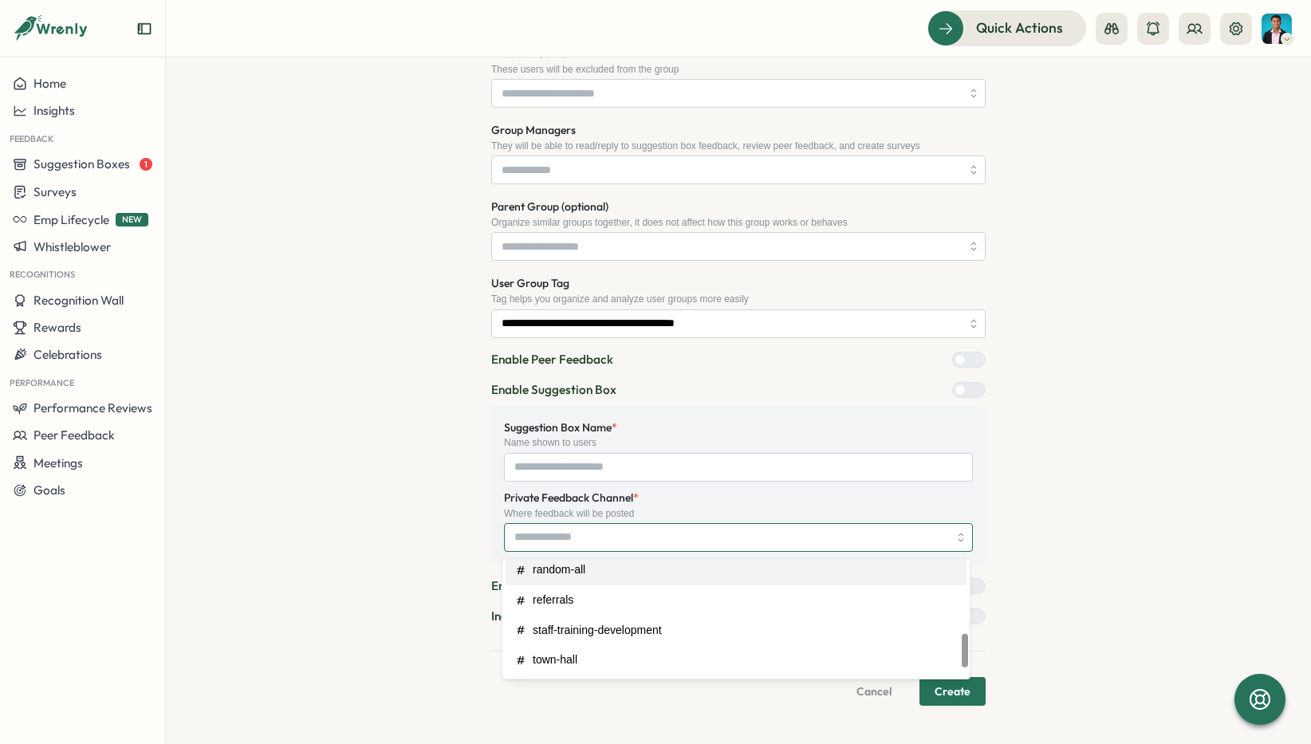
scroll to position [0, 0]
click at [412, 523] on div "**********" at bounding box center [738, 135] width 877 height 1140
